Goal: Transaction & Acquisition: Subscribe to service/newsletter

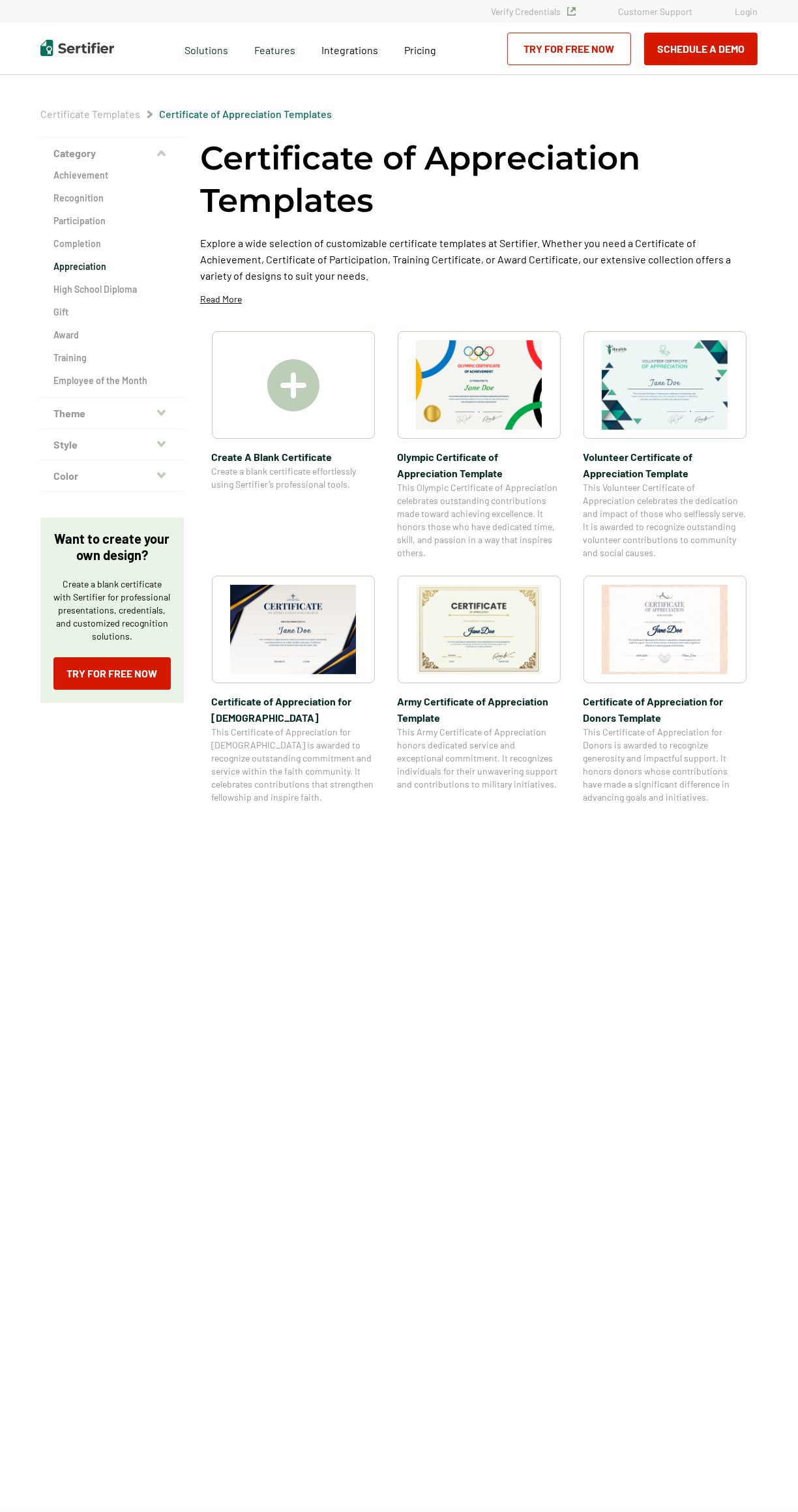
click at [303, 381] on img at bounding box center [294, 385] width 52 height 52
click at [103, 672] on link "Try for Free Now" at bounding box center [112, 674] width 117 height 33
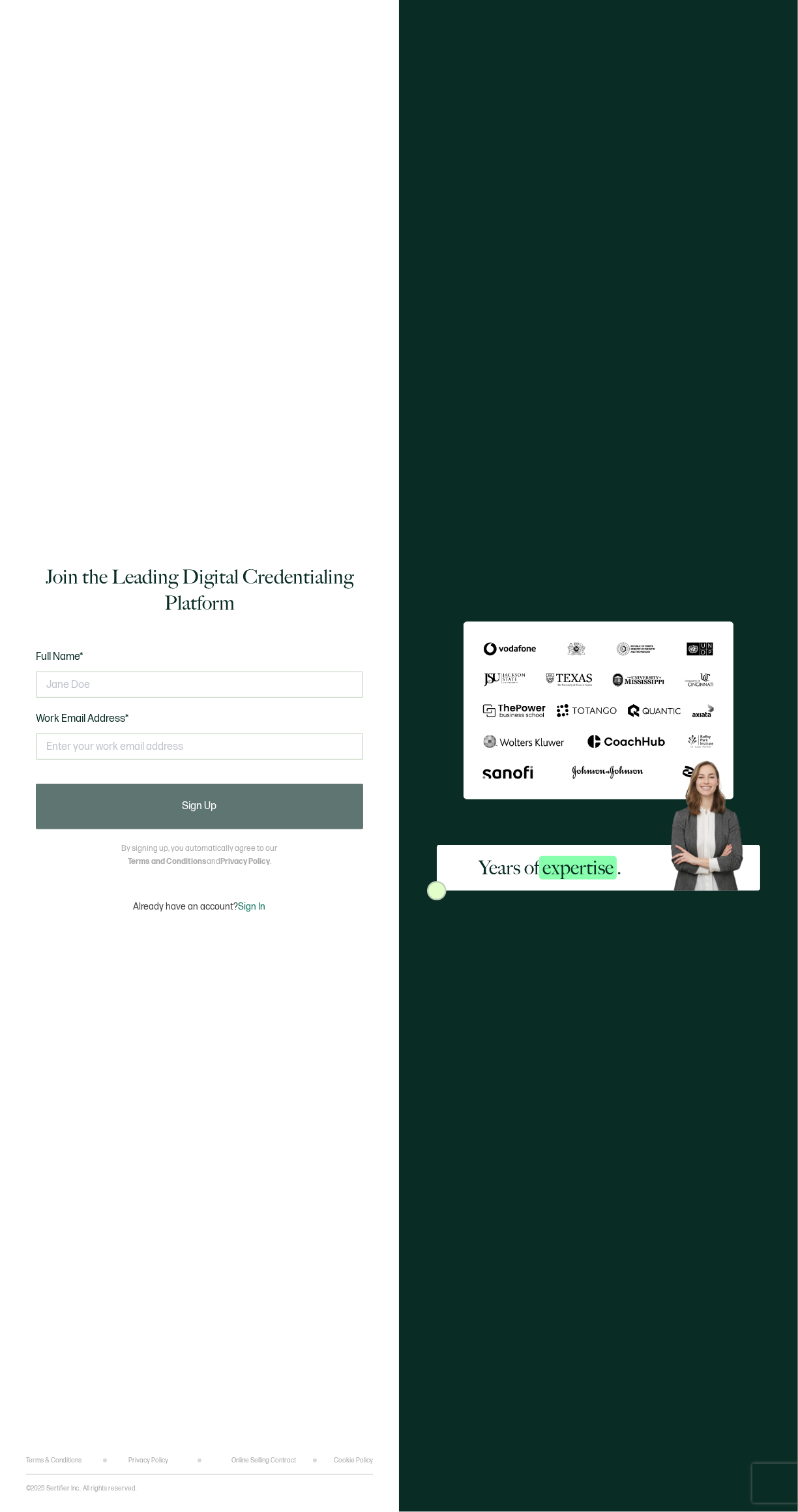
click at [90, 697] on input "text" at bounding box center [200, 684] width 327 height 26
type input "Md"
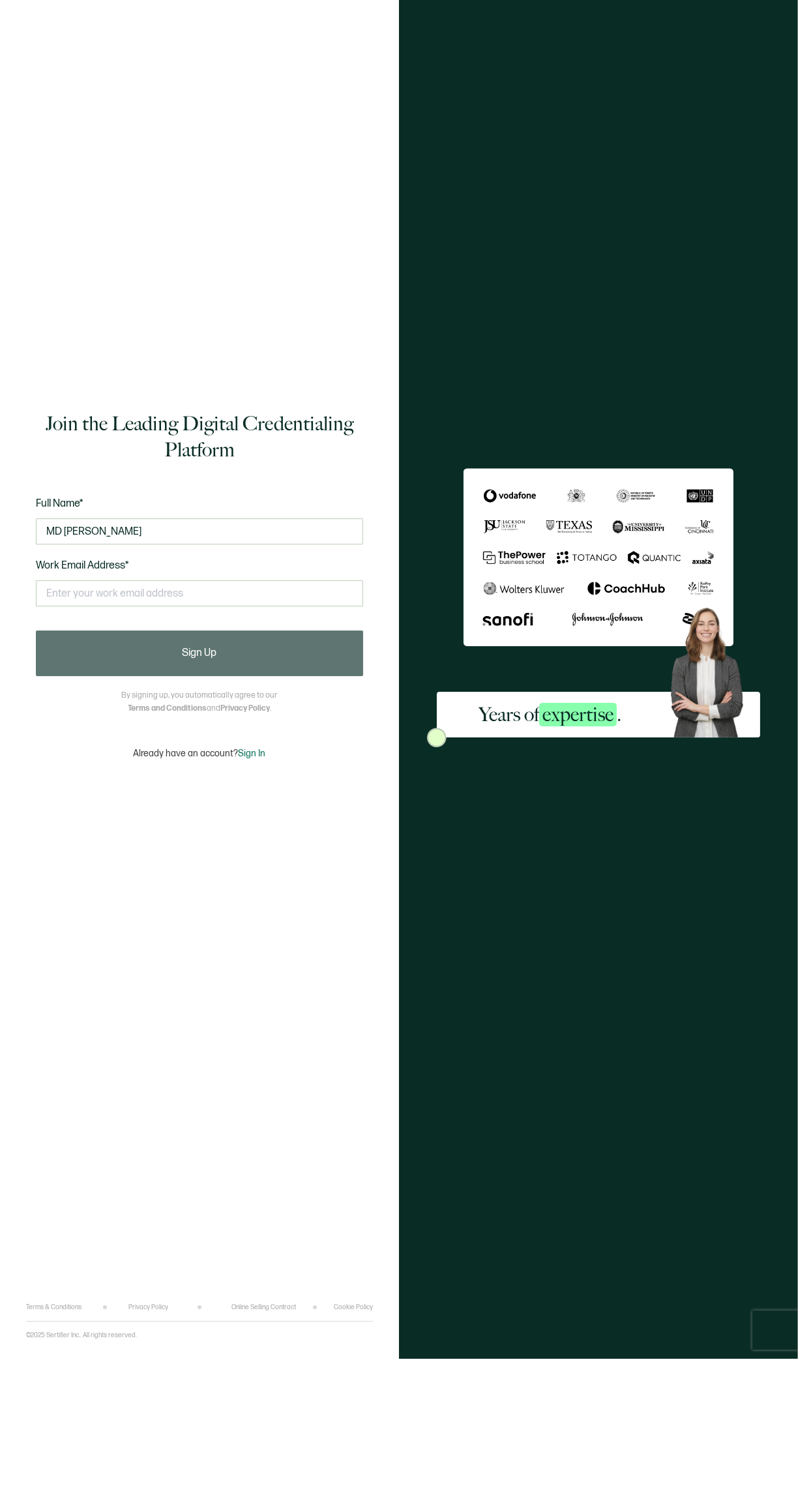
type input "MD mahadi sk"
click at [102, 760] on input "text" at bounding box center [200, 747] width 327 height 26
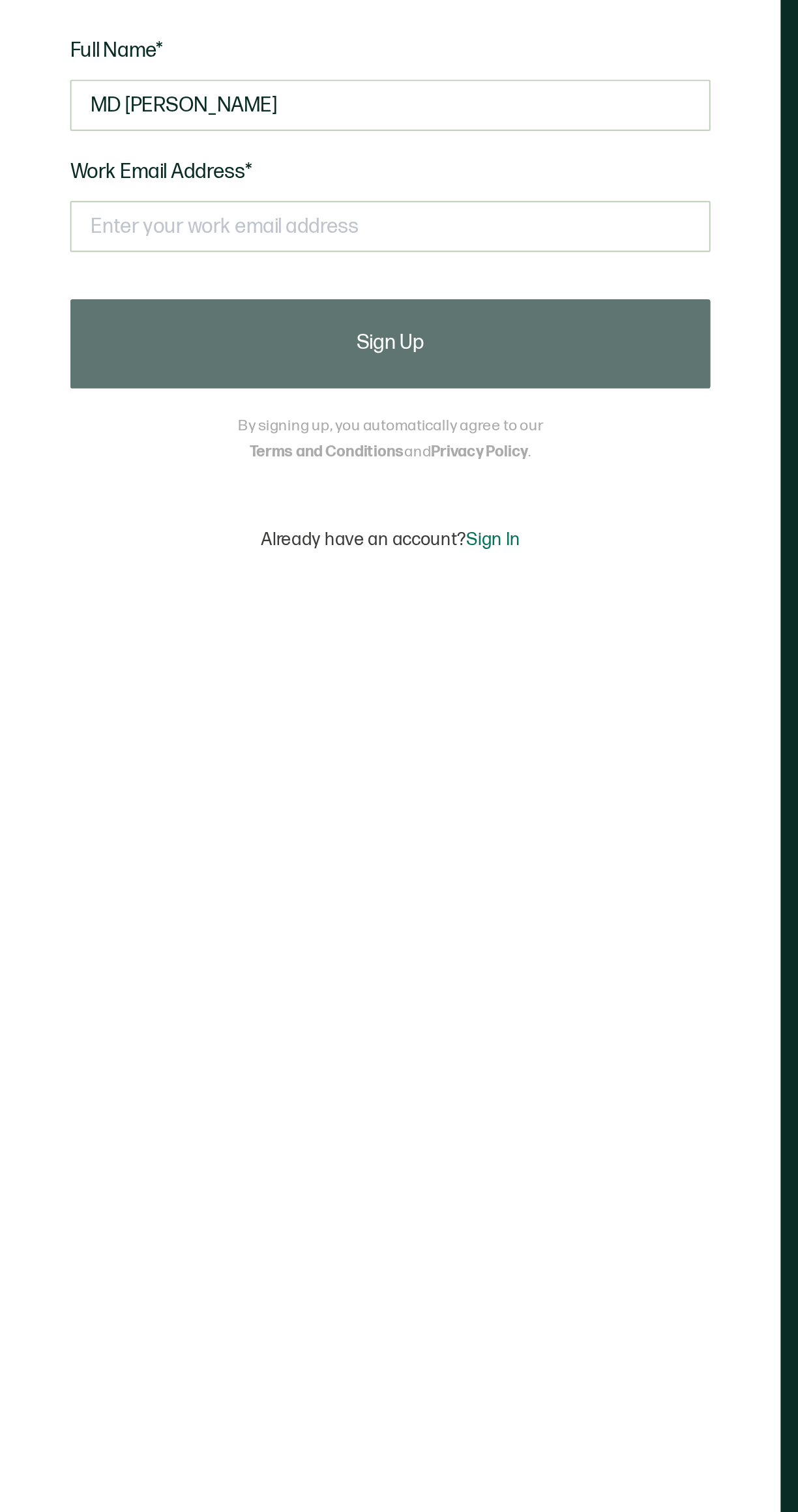
type input "mahadi01995530543@gmail.com"
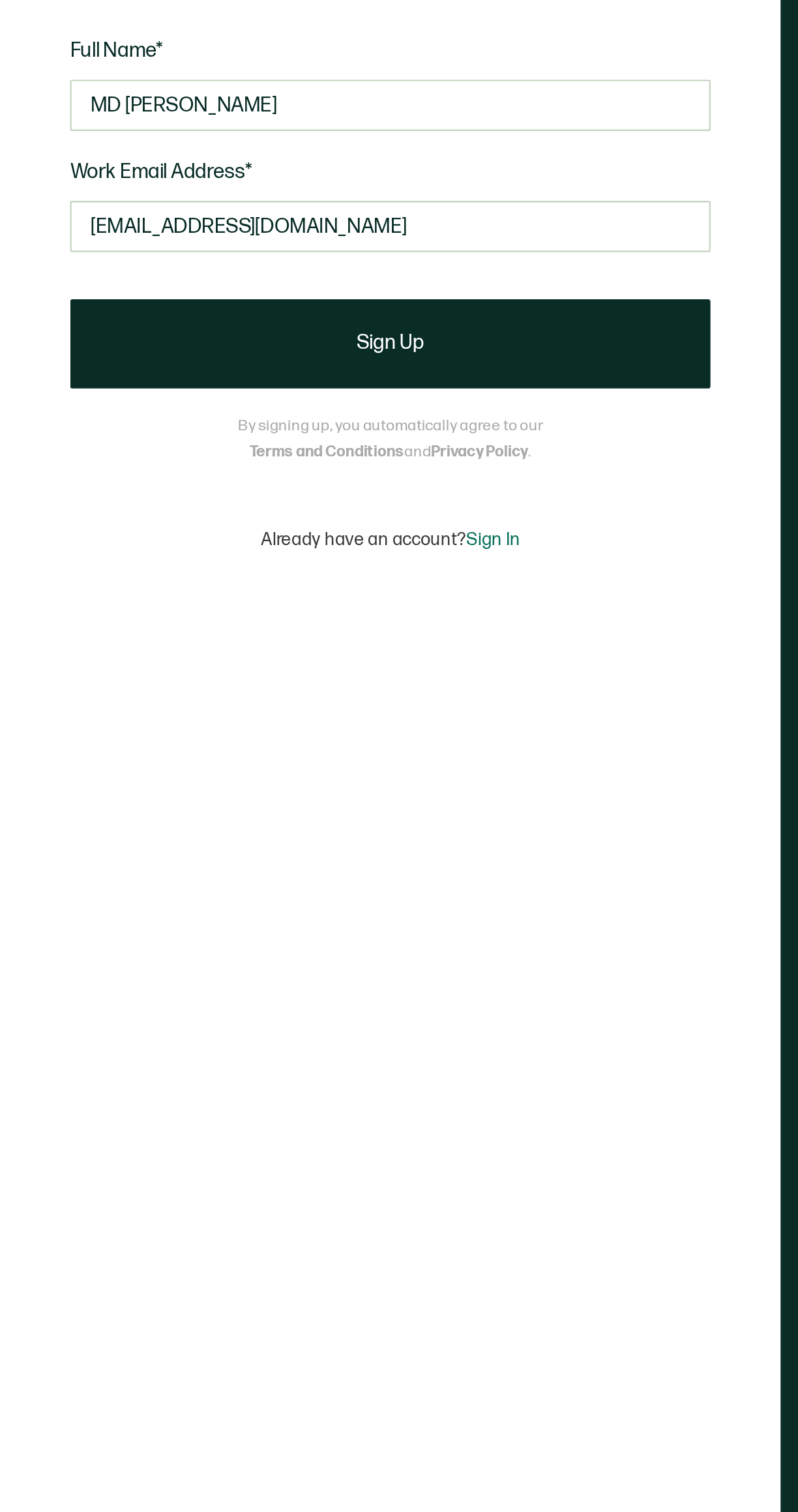
click at [75, 830] on button "Sign Up" at bounding box center [200, 807] width 327 height 46
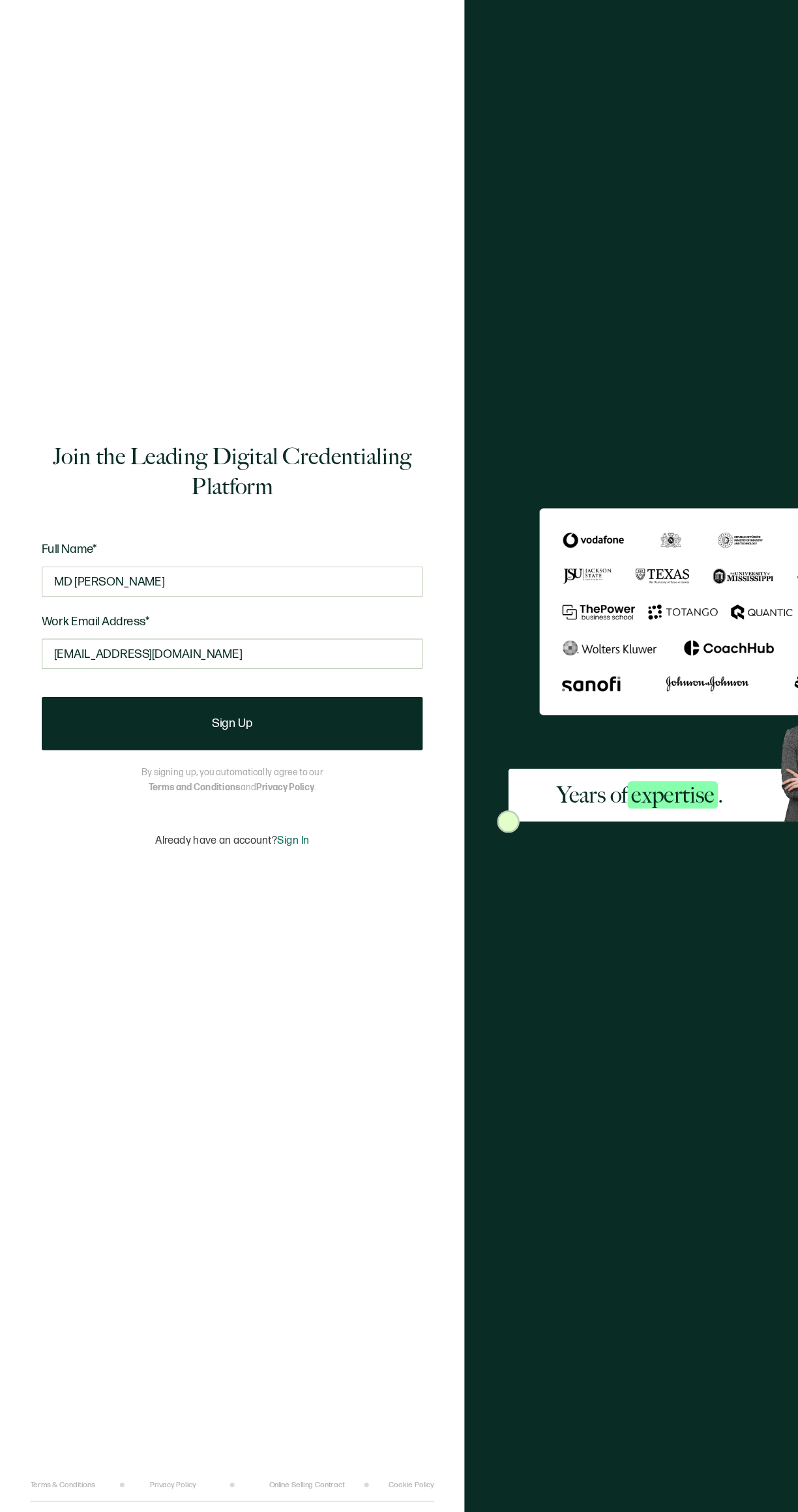
click at [100, 830] on button "Sign Up" at bounding box center [200, 807] width 327 height 46
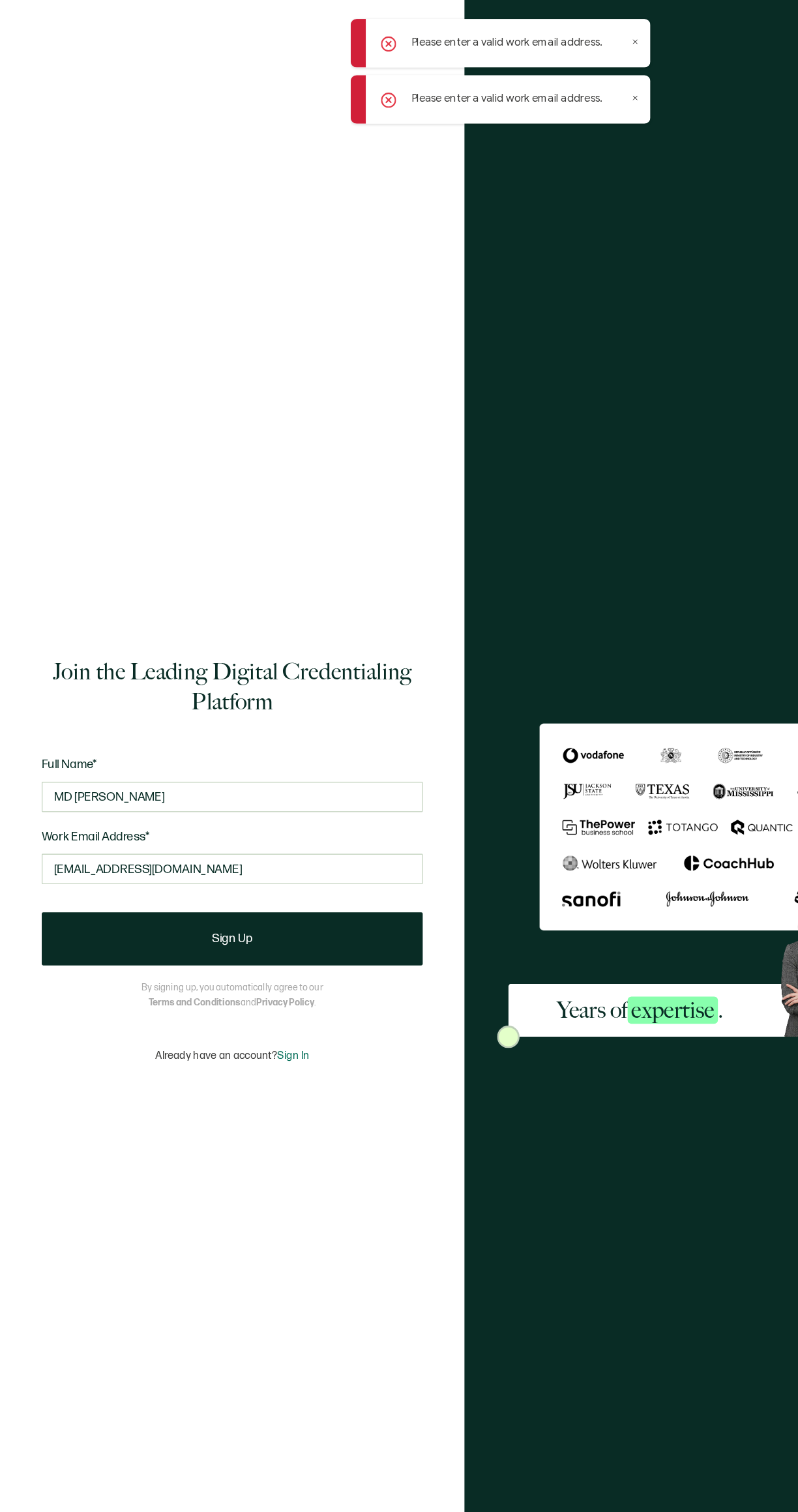
click at [248, 912] on span "Sign In" at bounding box center [252, 906] width 27 height 11
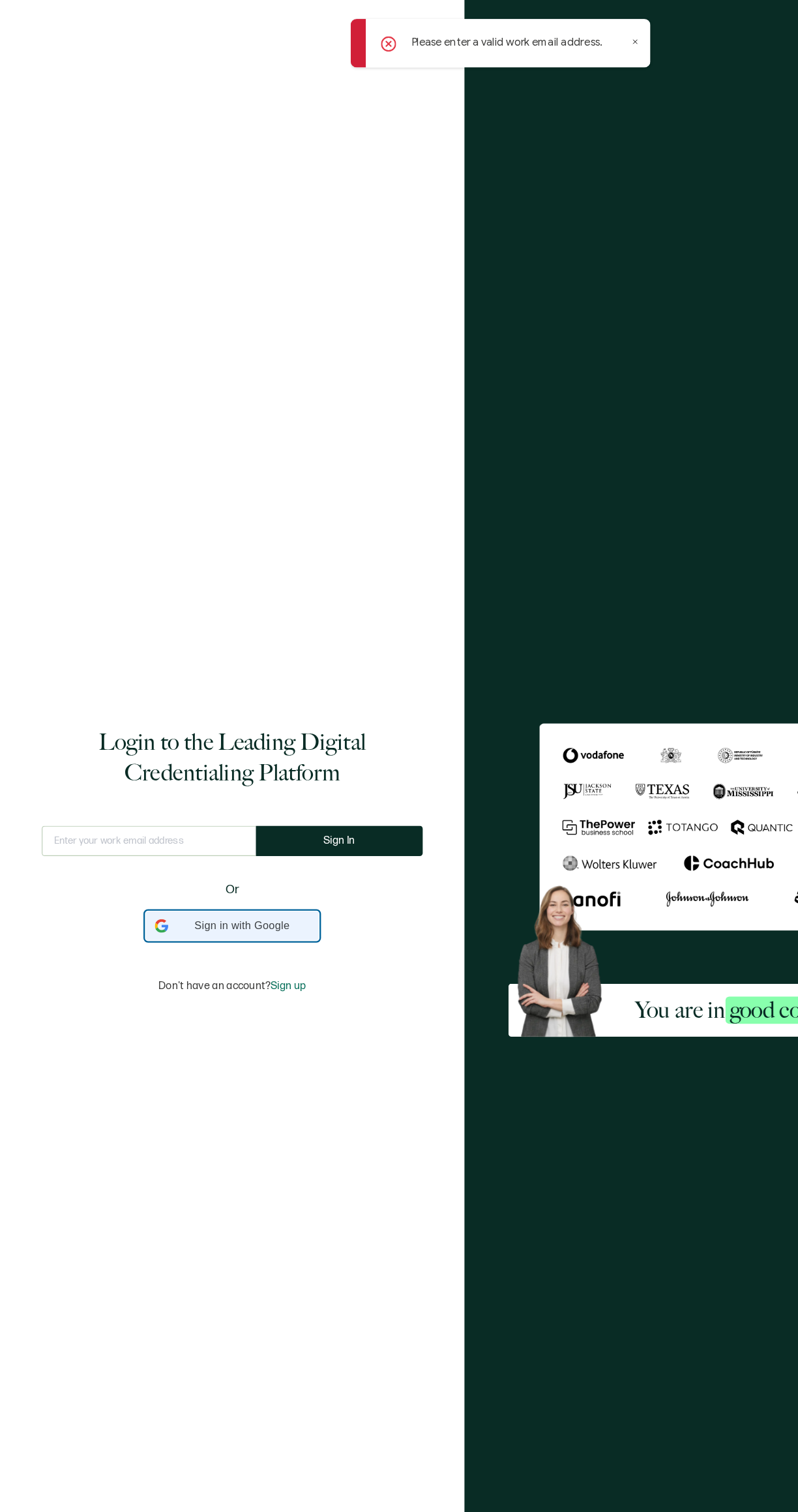
click at [160, 802] on span "Sign in with Google" at bounding box center [207, 795] width 116 height 14
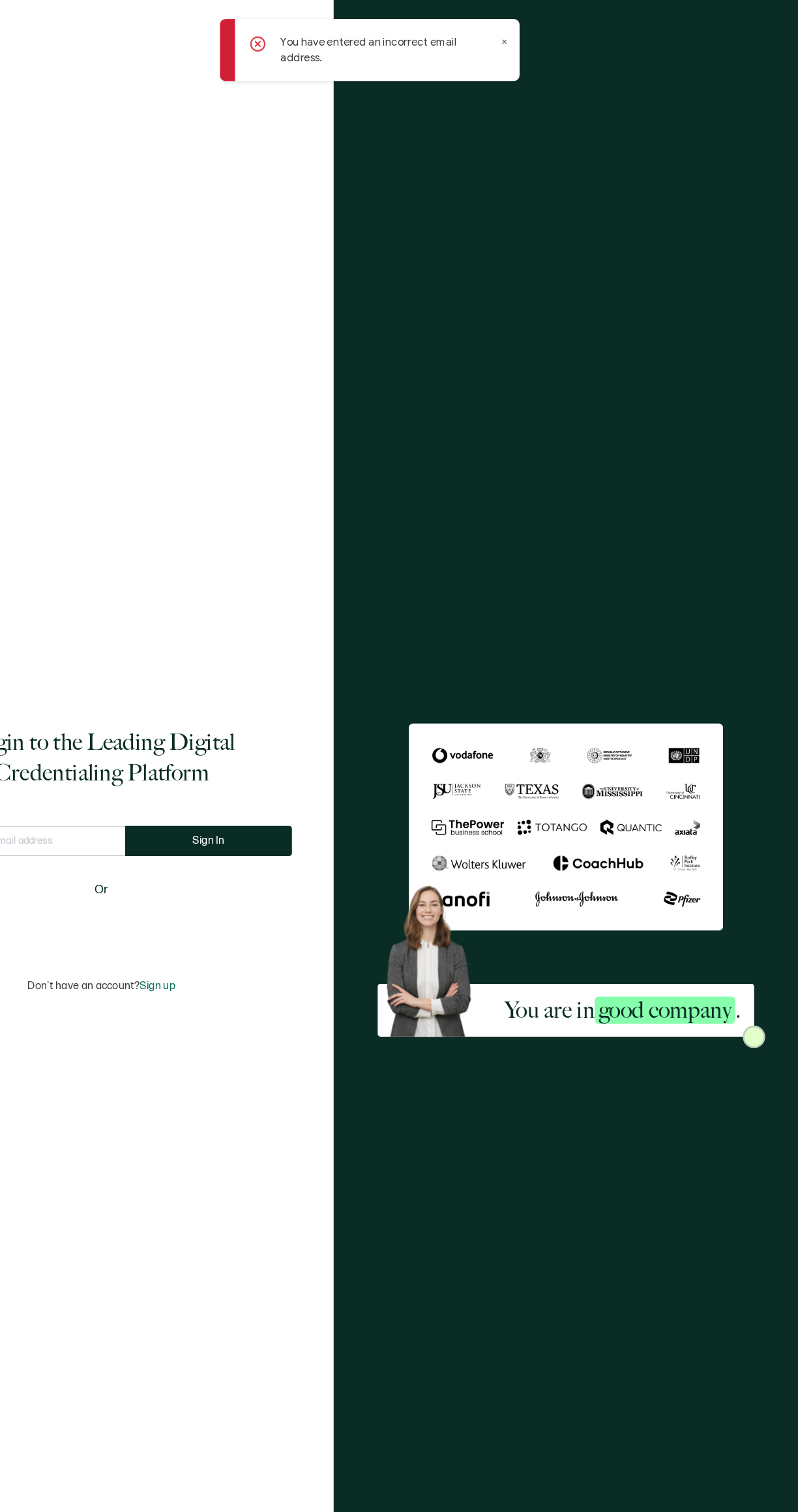
click at [755, 900] on img at bounding box center [760, 890] width 20 height 20
click at [686, 879] on span "good company" at bounding box center [684, 868] width 120 height 24
click at [677, 890] on div "You are in good company ." at bounding box center [647, 868] width 227 height 46
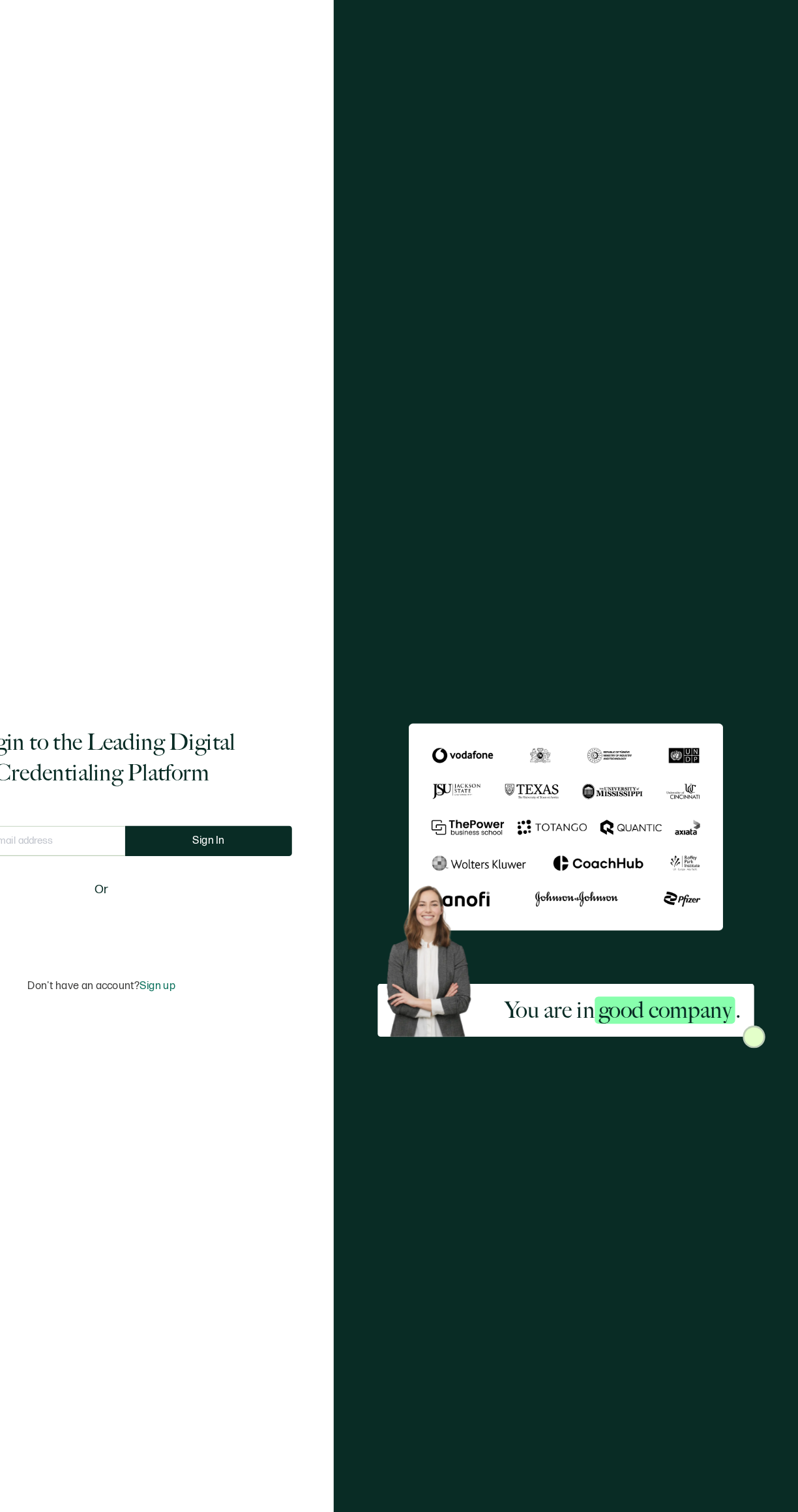
click at [657, 890] on div "You are in good company ." at bounding box center [647, 868] width 227 height 46
click at [768, 900] on img at bounding box center [760, 890] width 20 height 20
click at [664, 890] on div "You are in good company ." at bounding box center [647, 868] width 227 height 46
click at [649, 879] on span "good company" at bounding box center [684, 868] width 120 height 24
click at [647, 879] on span "good company" at bounding box center [684, 868] width 120 height 24
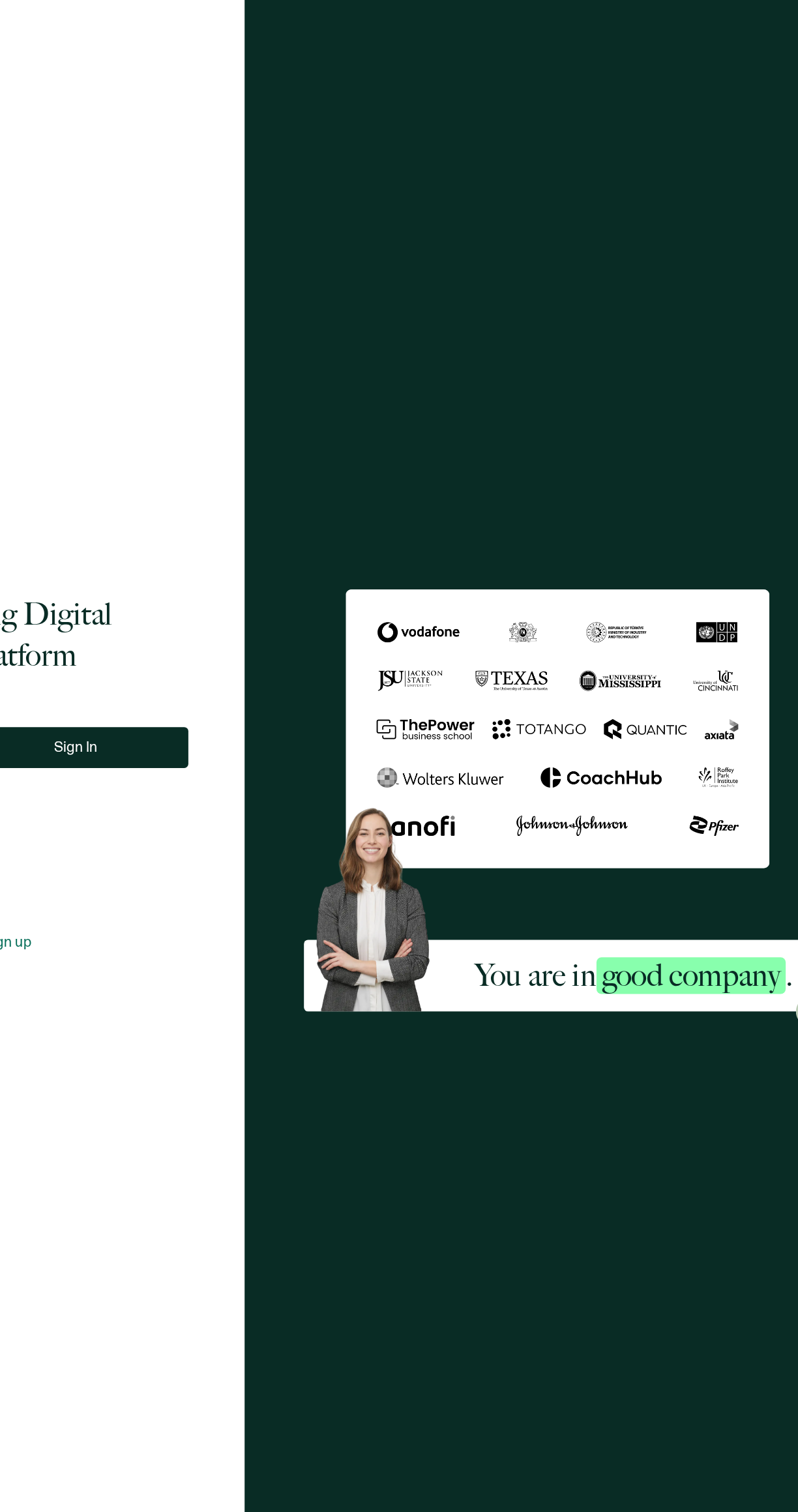
click at [708, 797] on img at bounding box center [598, 711] width 270 height 178
click at [711, 798] on img at bounding box center [598, 711] width 270 height 178
click at [718, 794] on img at bounding box center [598, 711] width 270 height 178
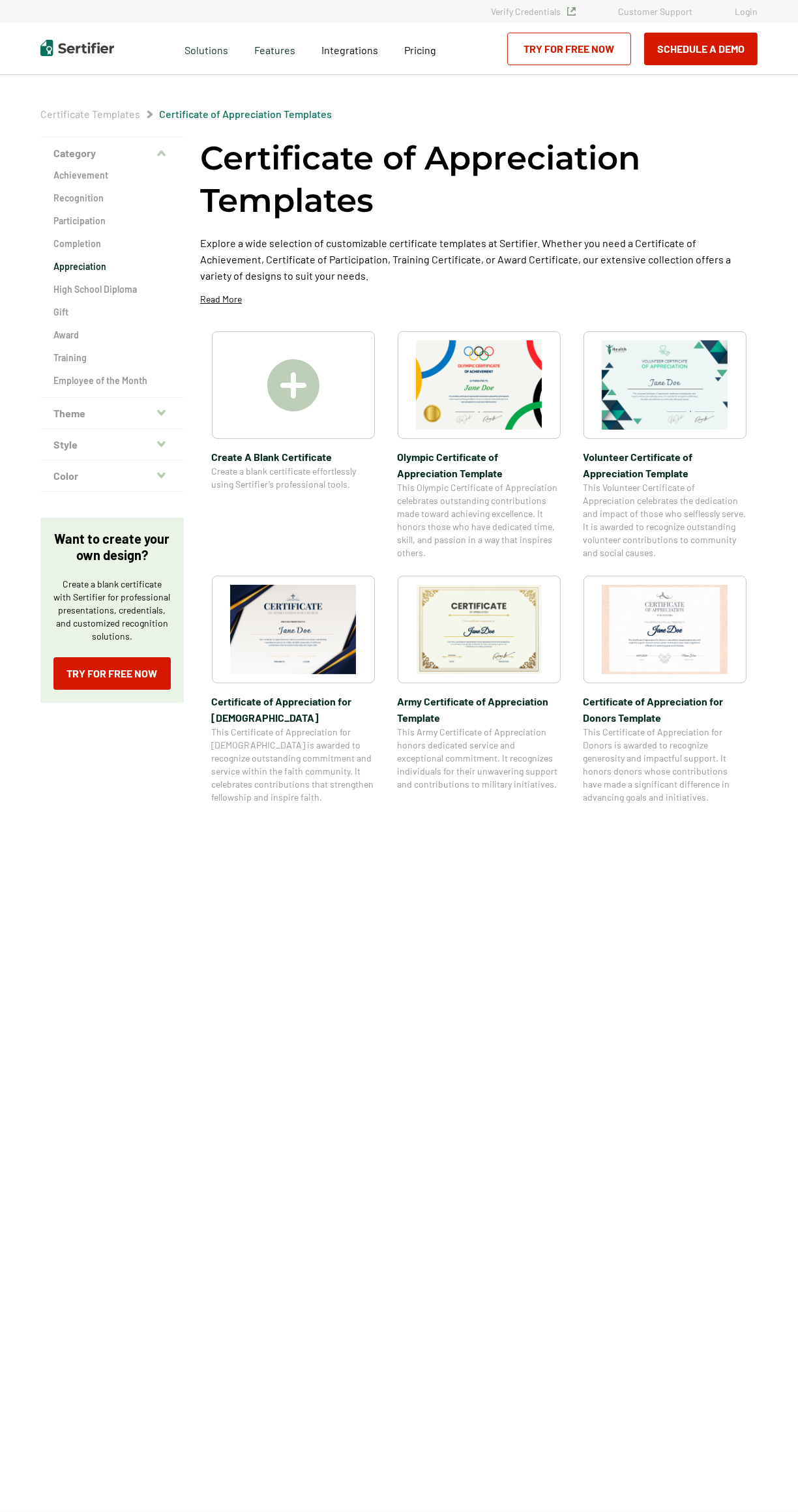
click at [512, 421] on img at bounding box center [479, 385] width 126 height 90
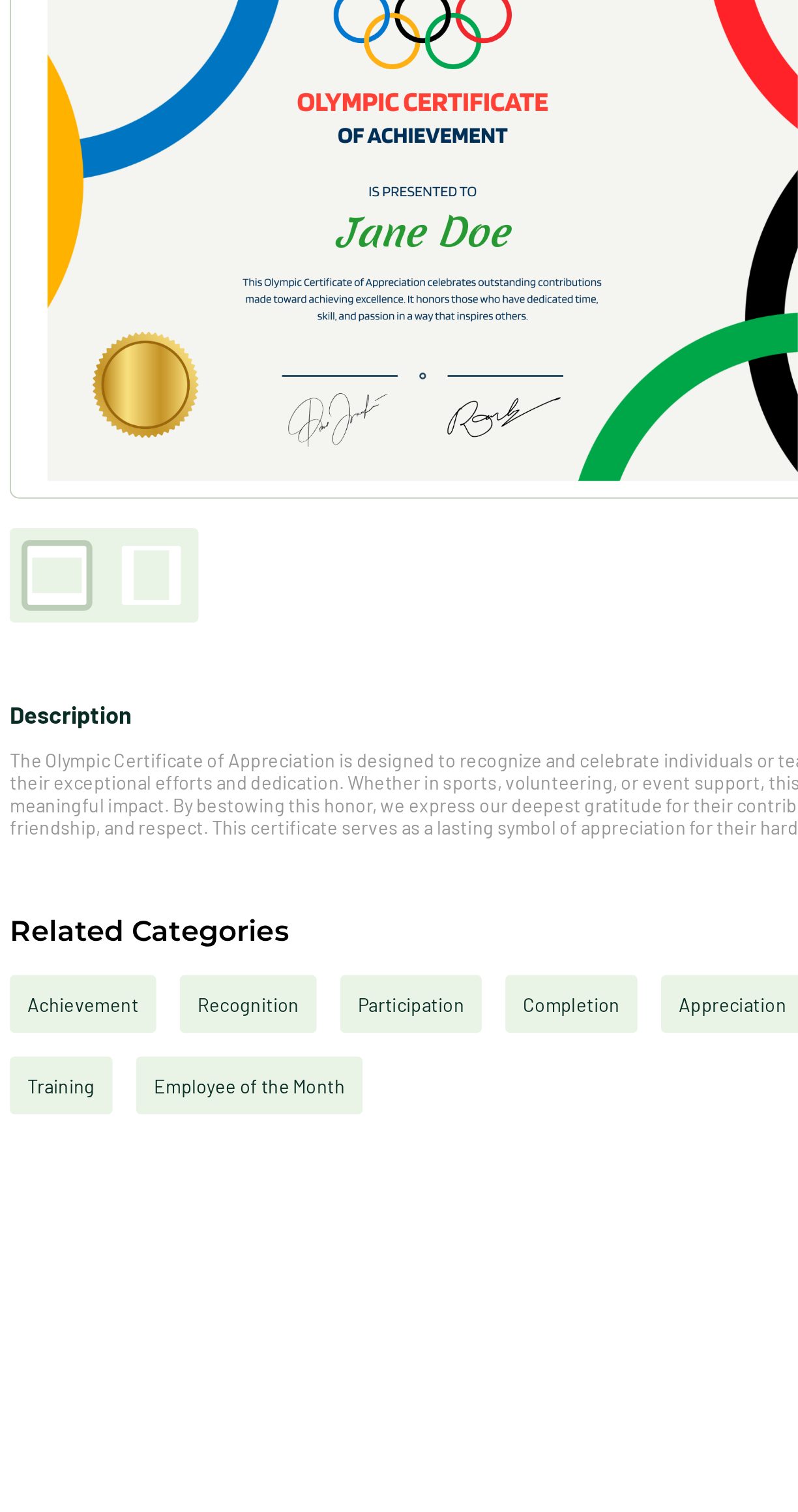
click at [217, 365] on img at bounding box center [269, 293] width 415 height 293
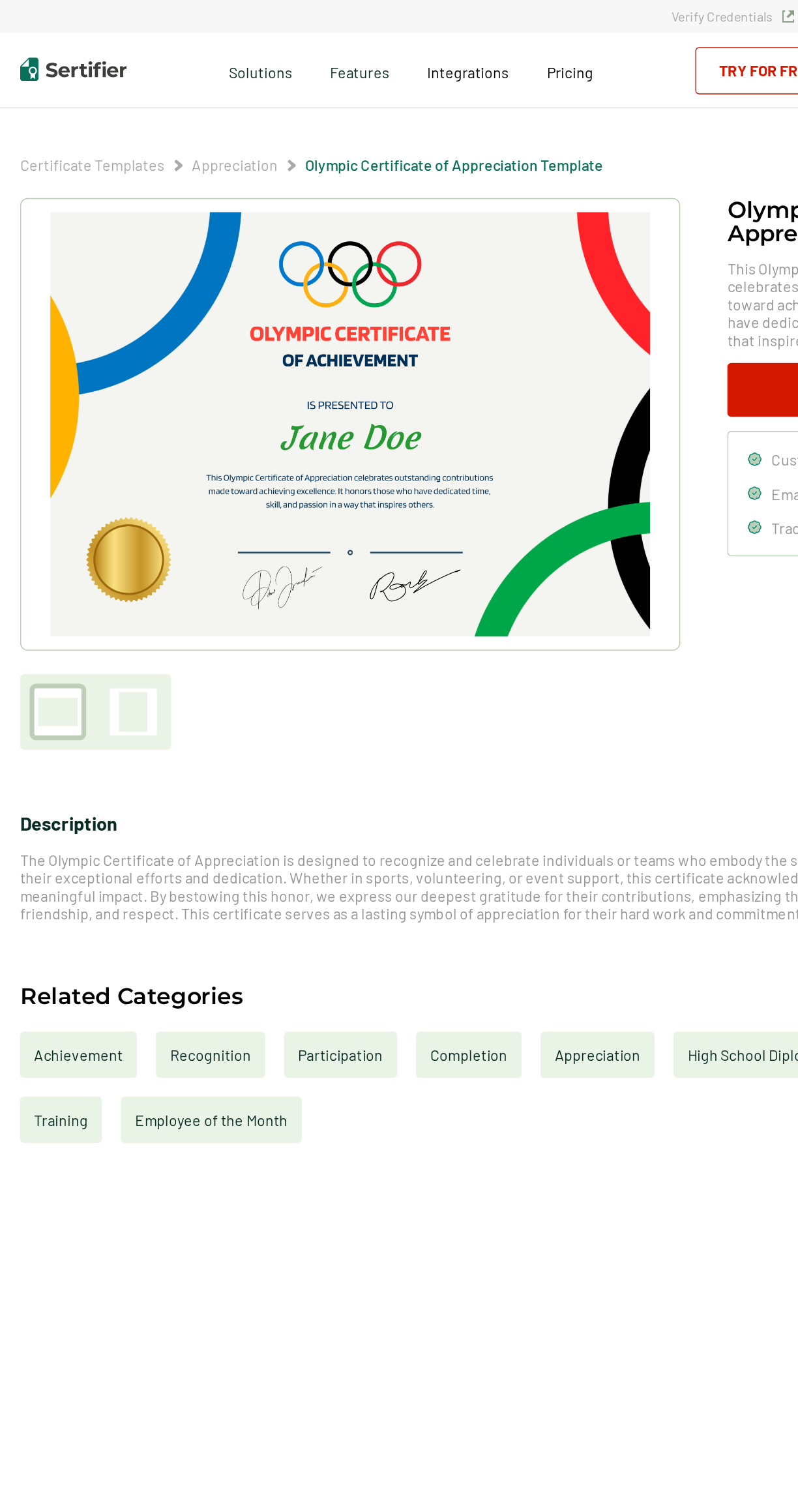
click at [345, 380] on img at bounding box center [269, 293] width 415 height 293
click at [130, 504] on div at bounding box center [118, 493] width 33 height 33
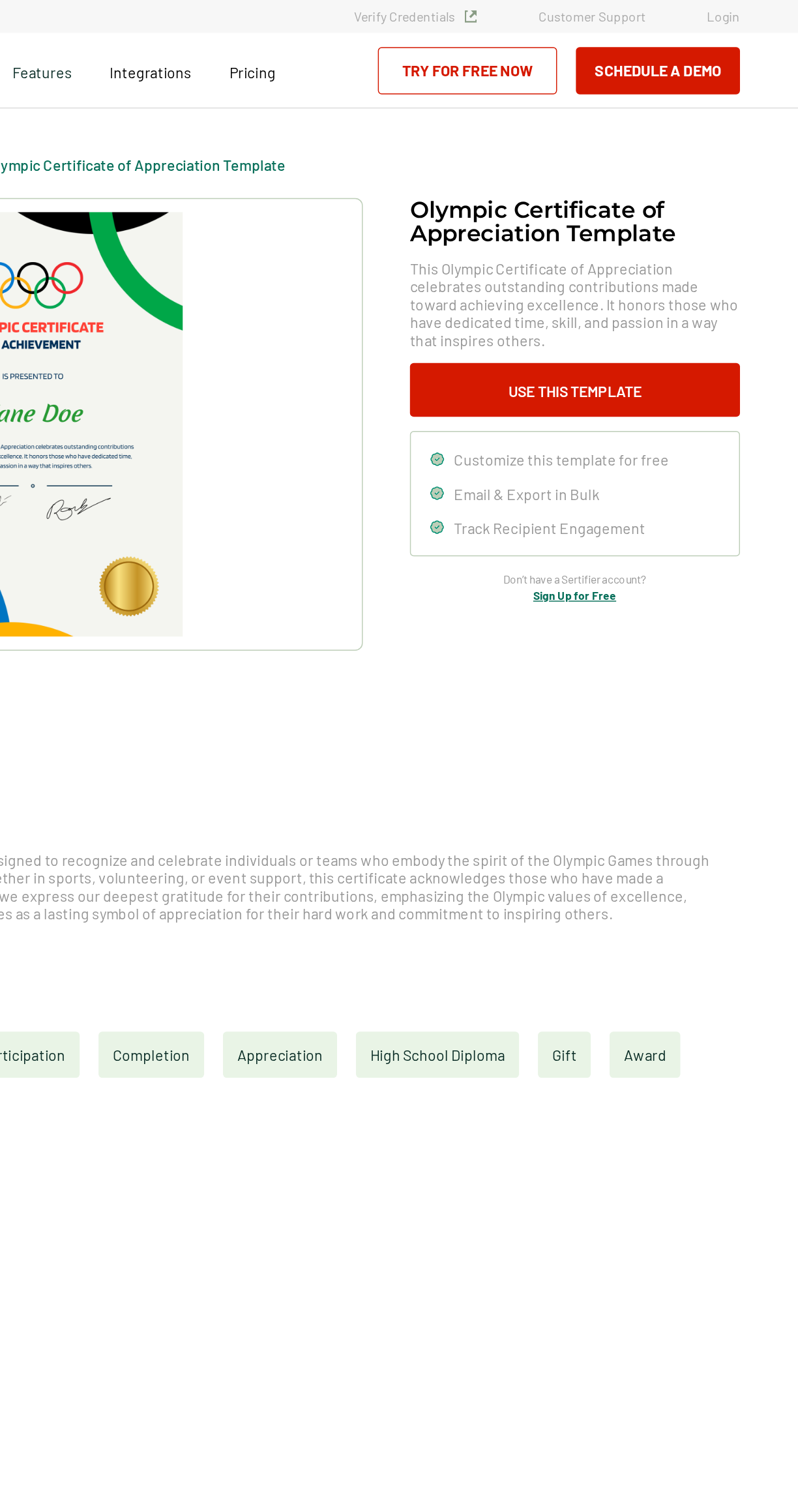
click at [712, 277] on button "Use This Template" at bounding box center [643, 270] width 228 height 37
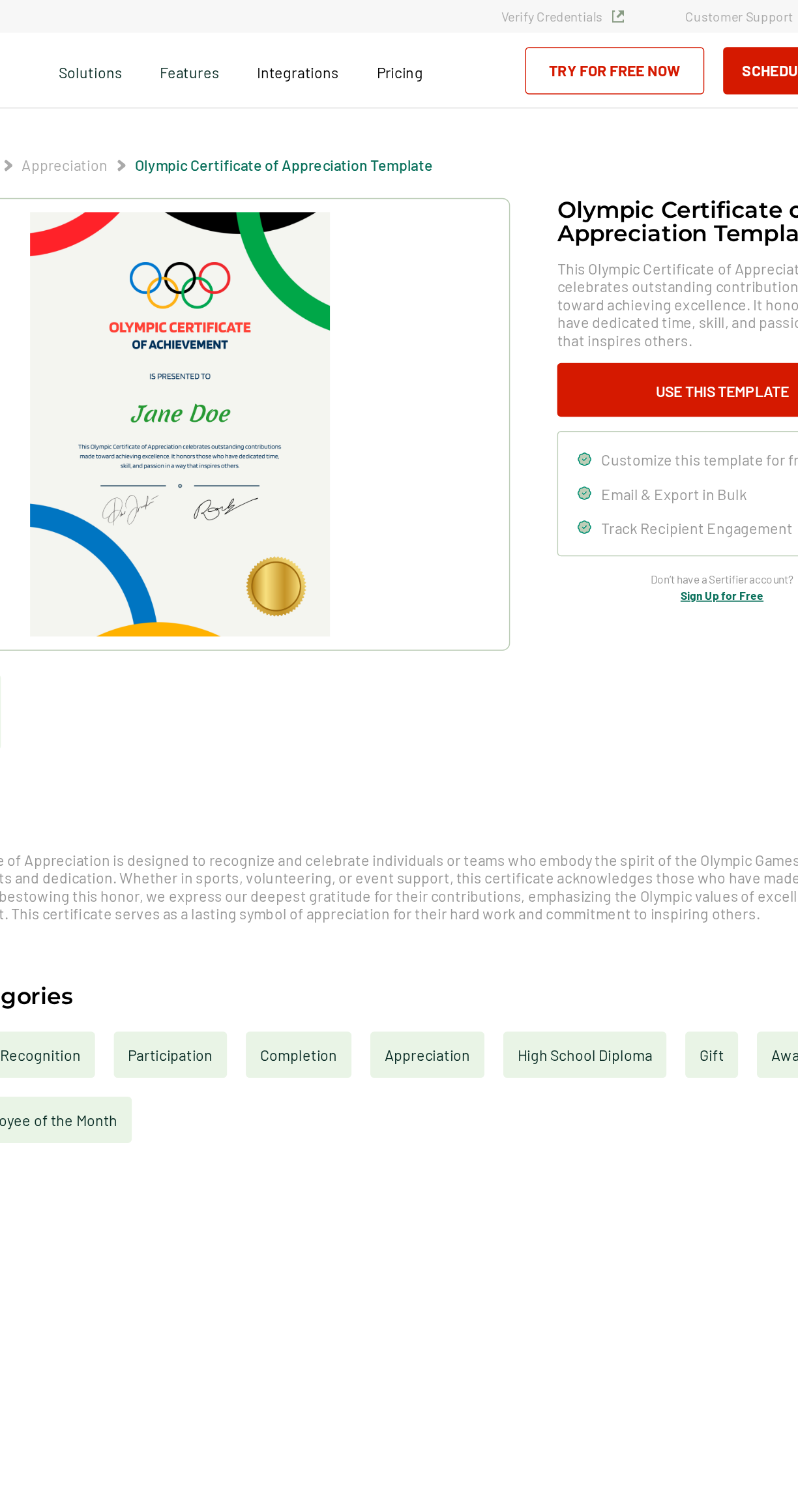
click at [655, 409] on link "Sign Up for Free" at bounding box center [644, 412] width 58 height 9
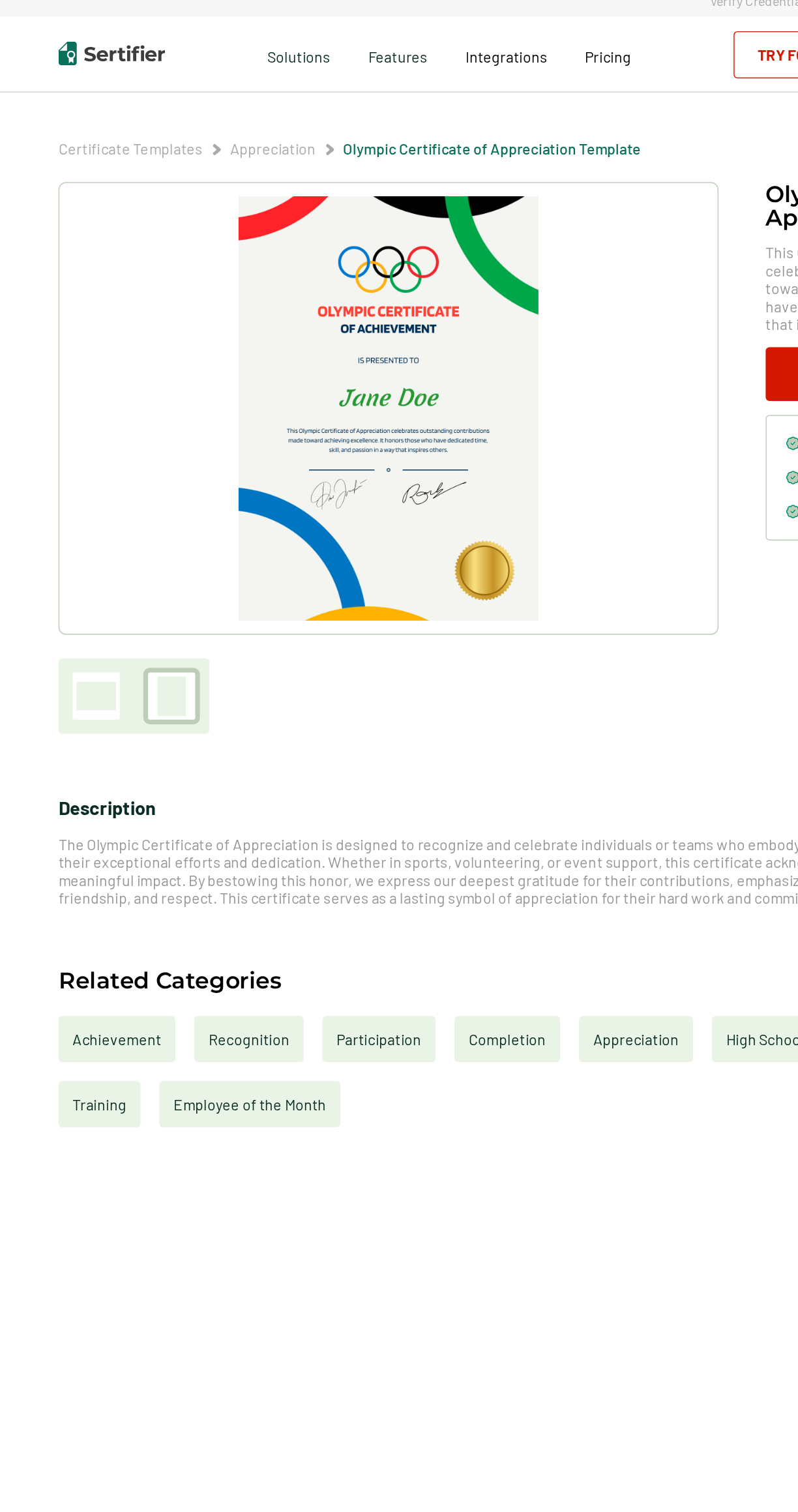
click at [88, 735] on div "Achievement" at bounding box center [81, 729] width 81 height 32
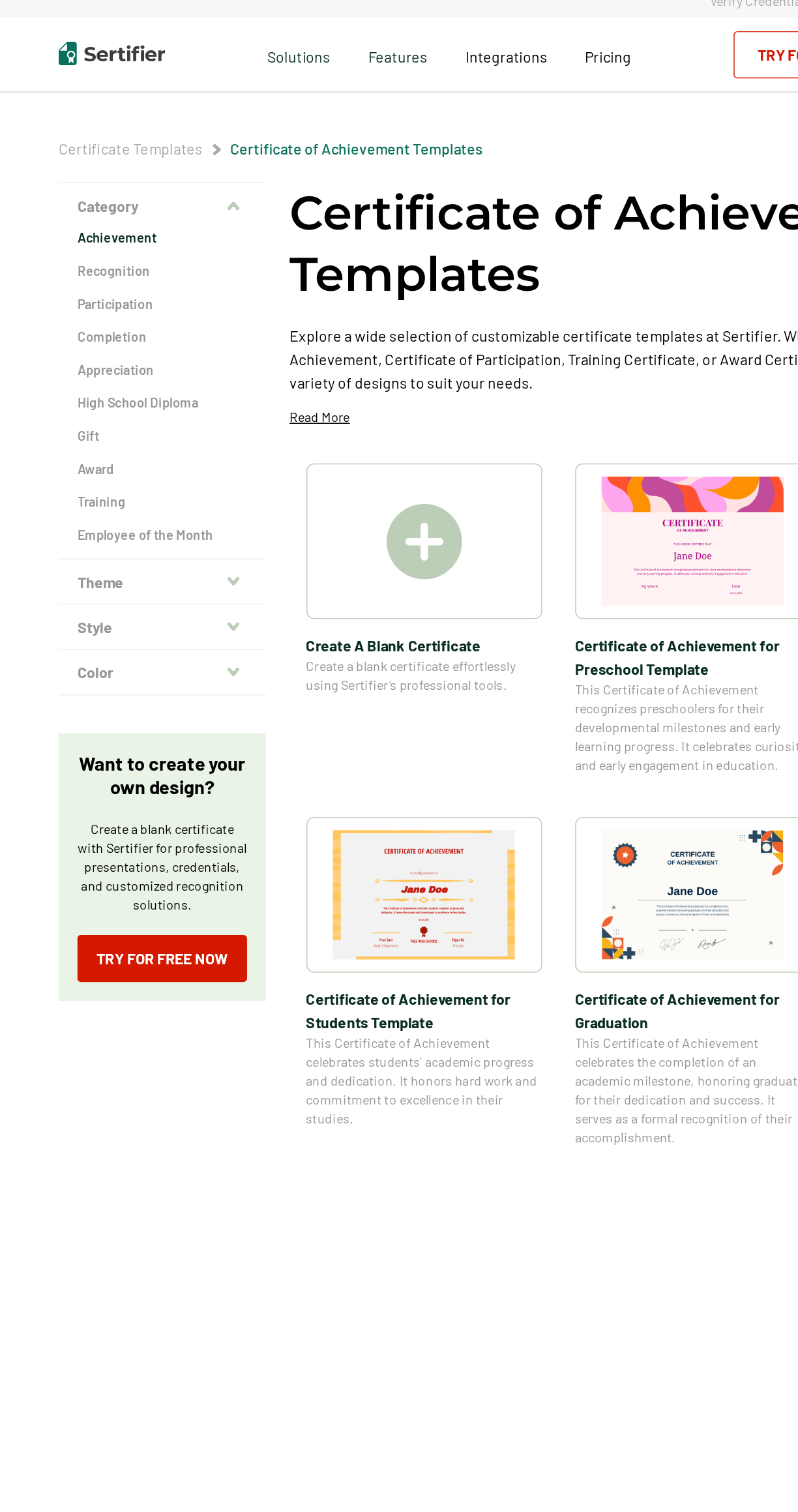
click at [292, 396] on img at bounding box center [294, 385] width 52 height 52
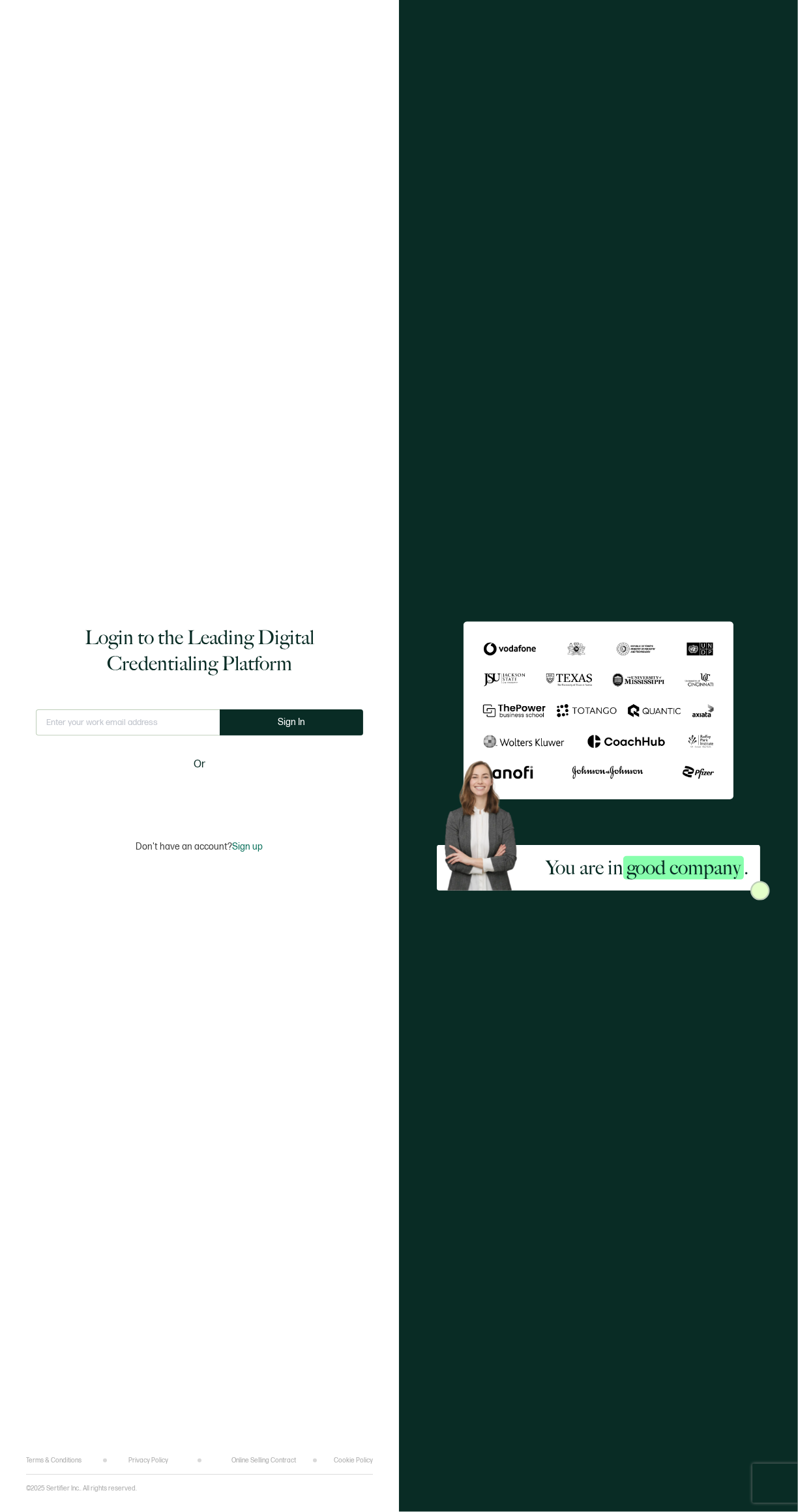
click at [182, 810] on iframe at bounding box center [199, 796] width 163 height 29
click at [170, 735] on input "text" at bounding box center [128, 722] width 184 height 26
click at [148, 735] on input "text" at bounding box center [128, 722] width 184 height 26
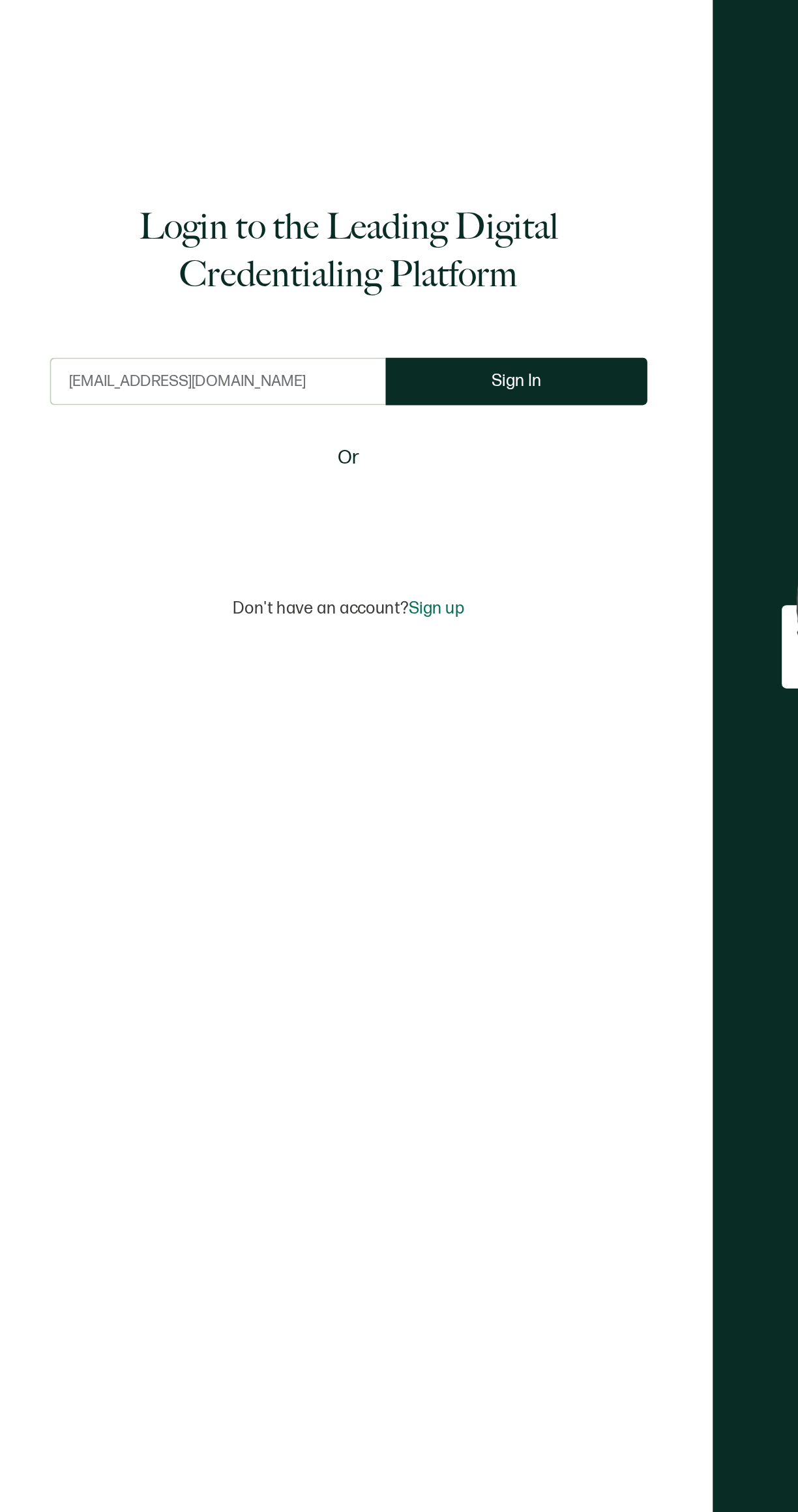
type input "[EMAIL_ADDRESS][DOMAIN_NAME]"
click at [324, 735] on button "Sign In" at bounding box center [291, 722] width 143 height 26
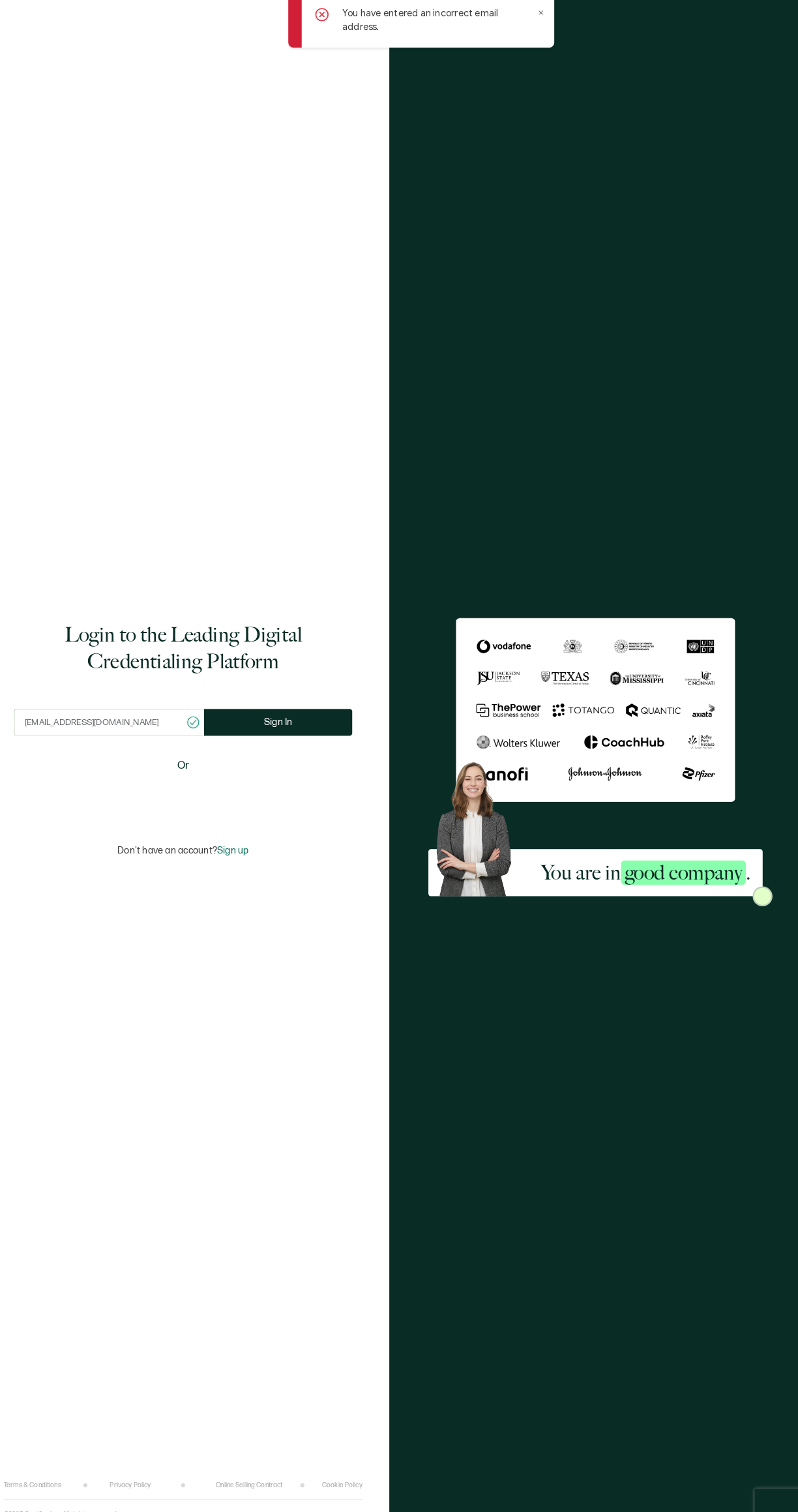
click at [232, 735] on button "Sign In" at bounding box center [291, 722] width 143 height 26
click at [254, 964] on div "Login to the Leading Digital Credentialing Platform [EMAIL_ADDRESS][DOMAIN_NAME…" at bounding box center [200, 738] width 347 height 1437
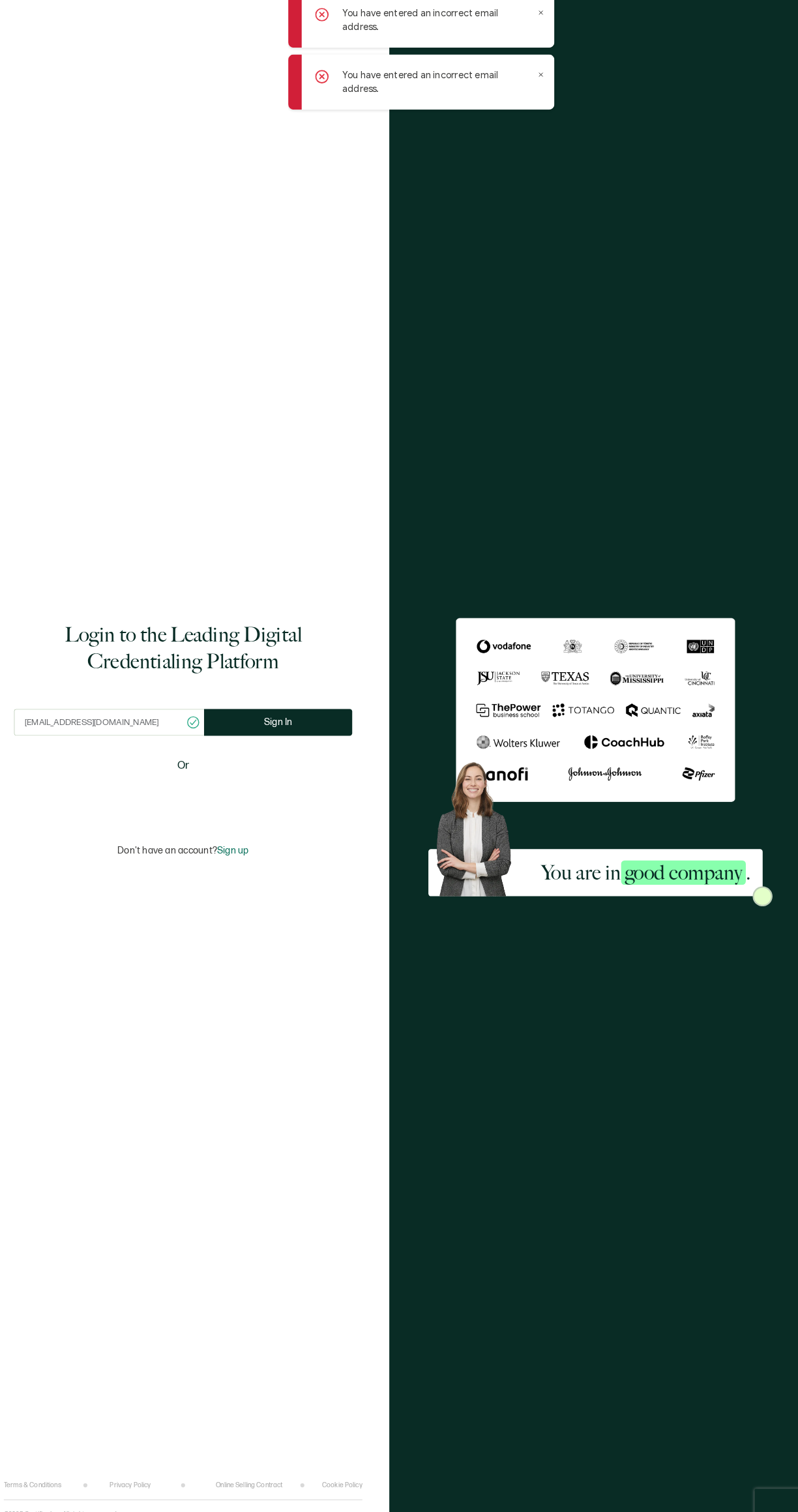
click at [251, 853] on span "Sign up" at bounding box center [248, 847] width 31 height 11
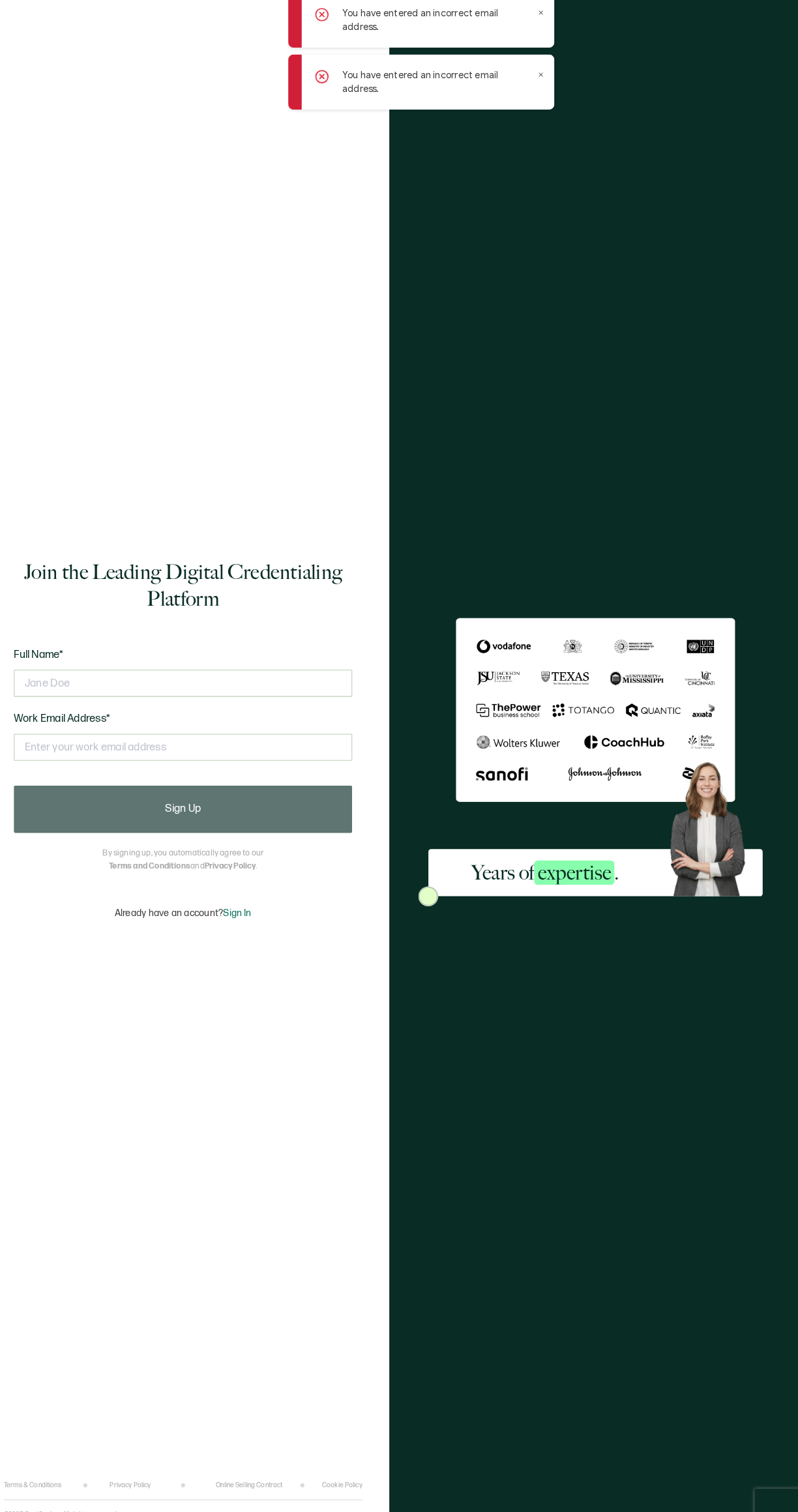
click at [258, 912] on span "Sign In" at bounding box center [252, 906] width 27 height 11
